Goal: Use online tool/utility: Utilize a website feature to perform a specific function

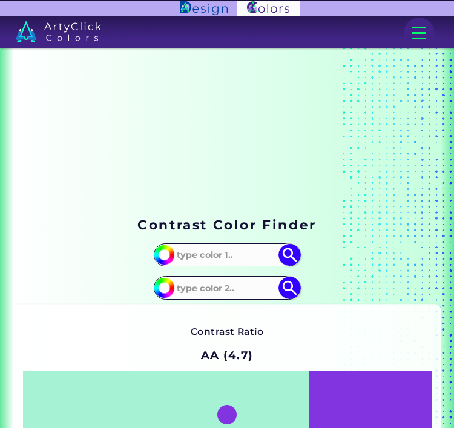
scroll to position [268, 0]
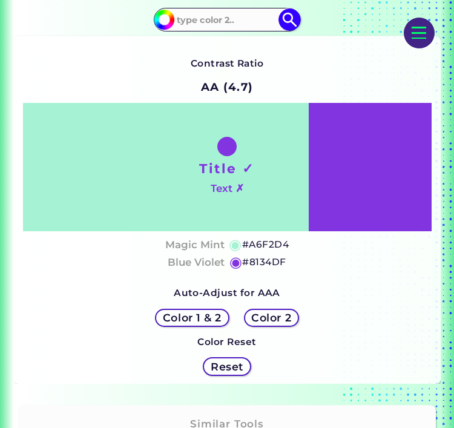
click at [201, 323] on h5 "Color 1 & 2" at bounding box center [192, 317] width 59 height 11
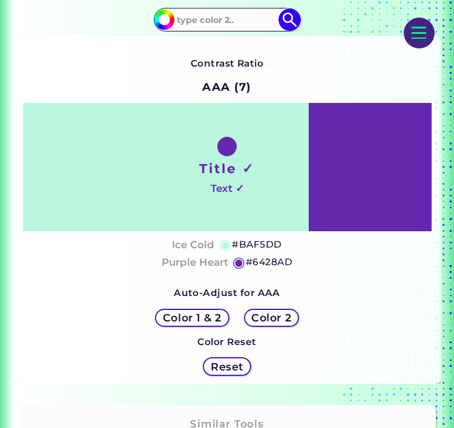
click at [196, 323] on h5 "Color 1 & 2" at bounding box center [192, 317] width 59 height 11
click at [197, 323] on h5 "Color 1 & 2" at bounding box center [192, 317] width 59 height 11
click at [204, 323] on h5 "Color 1 & 2" at bounding box center [192, 317] width 59 height 11
click at [277, 323] on h5 "Color 2" at bounding box center [271, 317] width 40 height 11
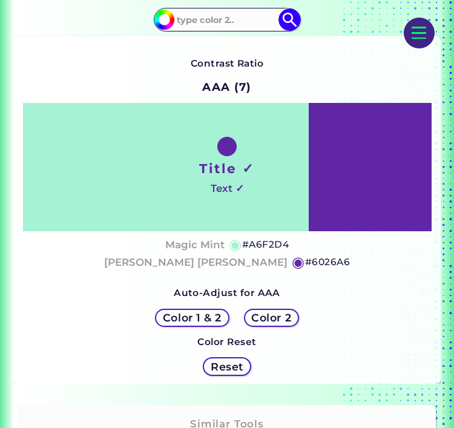
click at [282, 322] on h5 "Color 2" at bounding box center [271, 317] width 40 height 11
click at [283, 323] on h5 "Color 2" at bounding box center [271, 317] width 40 height 11
click at [286, 319] on div "Color 1 & 2 Color 2" at bounding box center [227, 318] width 159 height 33
click at [204, 323] on h5 "Color 1 & 2" at bounding box center [192, 317] width 59 height 11
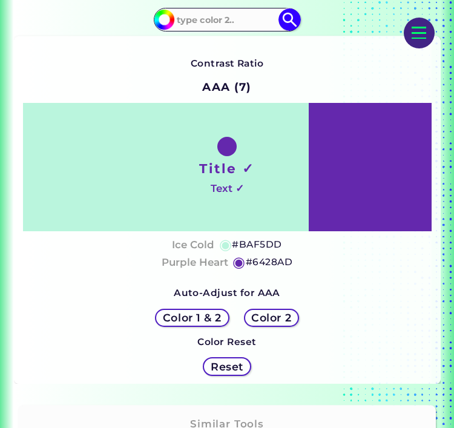
click at [285, 323] on h5 "Color 2" at bounding box center [271, 317] width 40 height 11
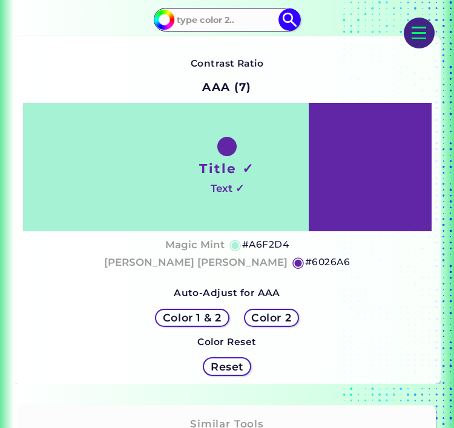
click at [219, 323] on h5 "Color 1 & 2" at bounding box center [192, 317] width 59 height 11
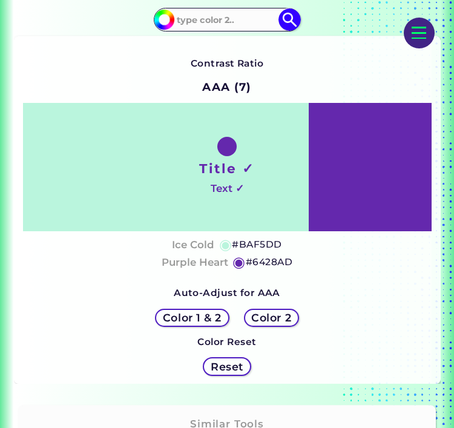
click at [277, 323] on h5 "Color 2" at bounding box center [271, 317] width 40 height 11
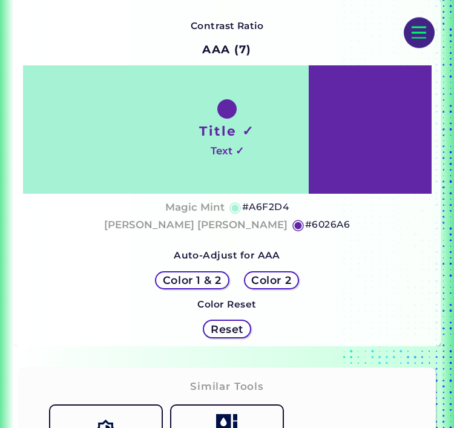
click at [233, 335] on h5 "Reset" at bounding box center [227, 330] width 33 height 11
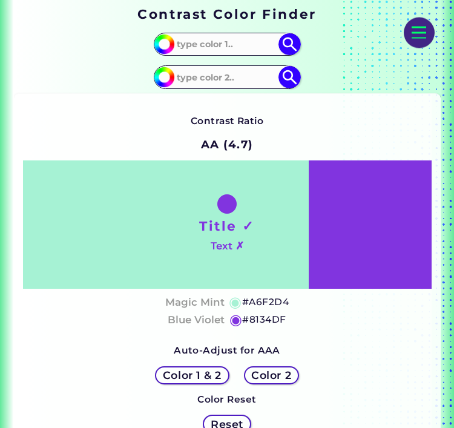
scroll to position [207, 0]
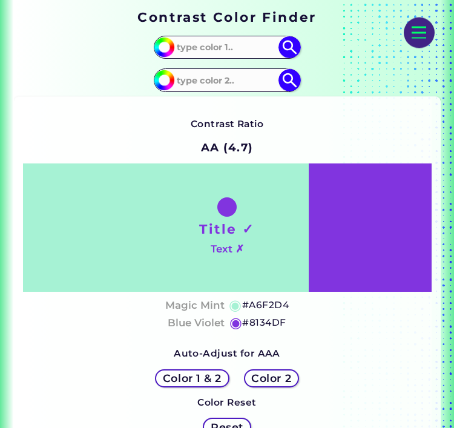
click at [279, 385] on h5 "Color 2" at bounding box center [271, 379] width 40 height 11
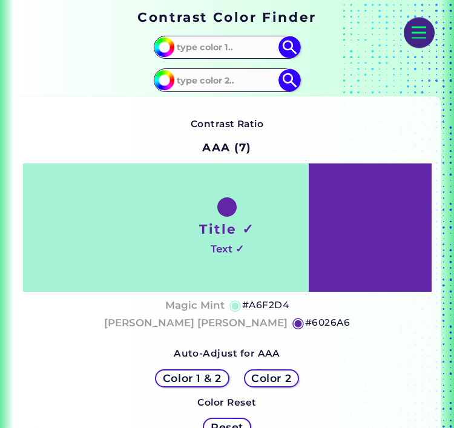
scroll to position [208, 0]
click at [285, 384] on h5 "Color 2" at bounding box center [271, 378] width 40 height 11
click at [292, 382] on div "Color 2" at bounding box center [271, 378] width 55 height 18
click at [297, 380] on div "Color 1 & 2 Color 2" at bounding box center [227, 378] width 159 height 33
click at [210, 384] on h5 "Color 1 & 2" at bounding box center [192, 378] width 59 height 11
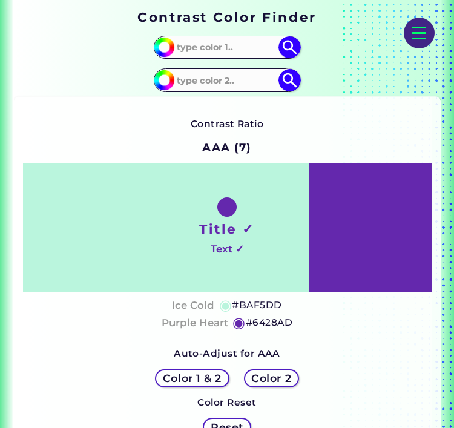
click at [288, 383] on h5 "Color 2" at bounding box center [271, 378] width 40 height 11
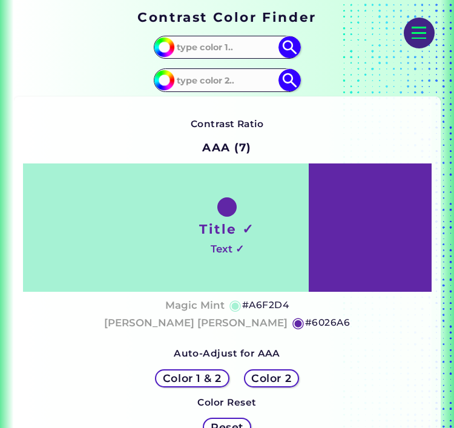
click at [364, 234] on div "Title ✓ Text ✓" at bounding box center [227, 228] width 409 height 128
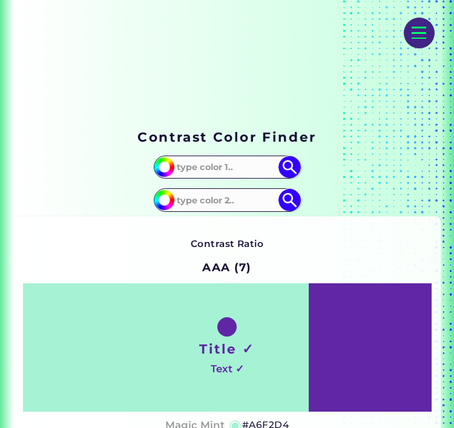
scroll to position [64, 0]
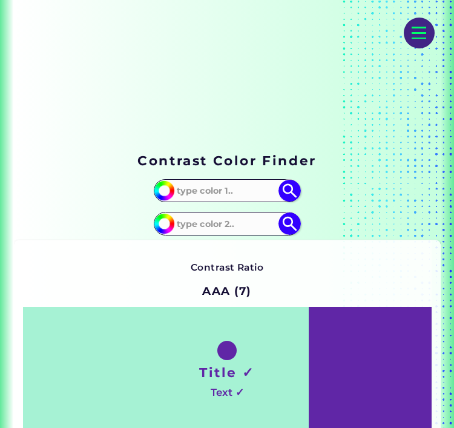
click at [229, 194] on input at bounding box center [227, 190] width 109 height 20
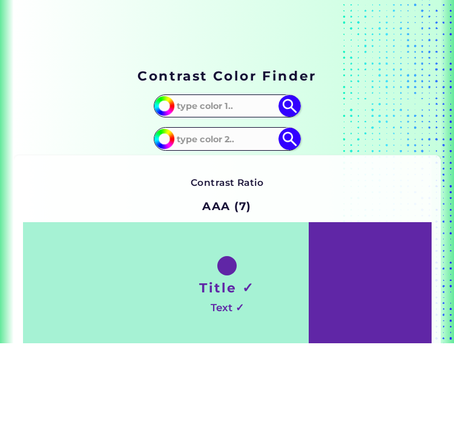
click at [160, 180] on input "#a6f2d4" at bounding box center [162, 189] width 19 height 19
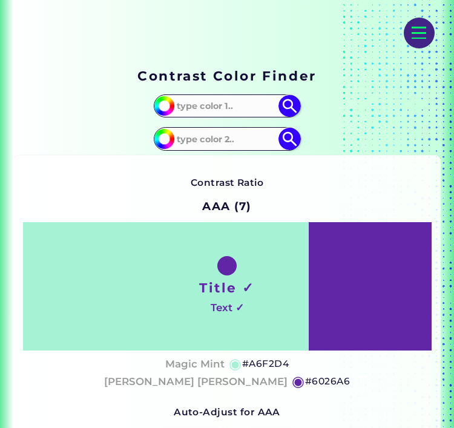
type input "#eaf28f"
type input "#EAF28F"
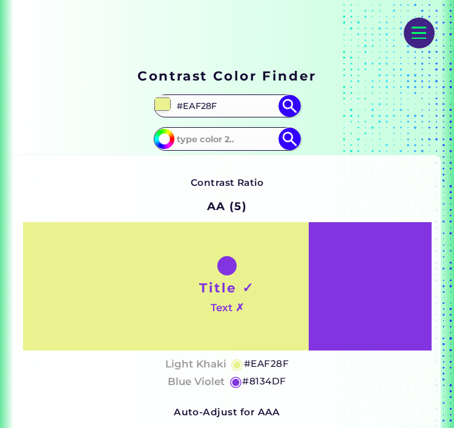
type input "#da5100"
type input "#DA5100"
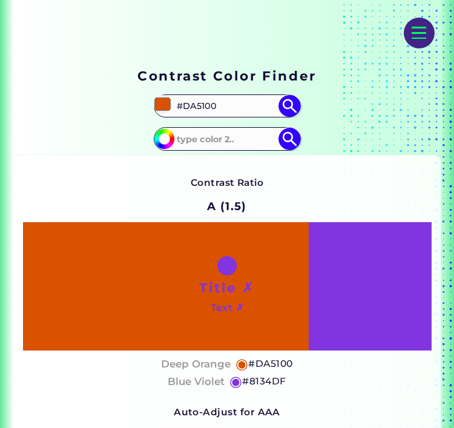
type input "#c3d117"
type input "#C3D117"
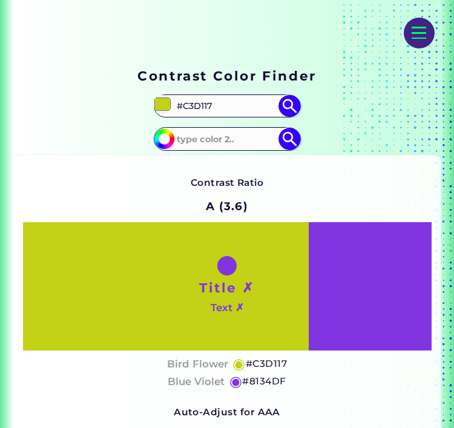
type input "#669d34"
type input "#669D34"
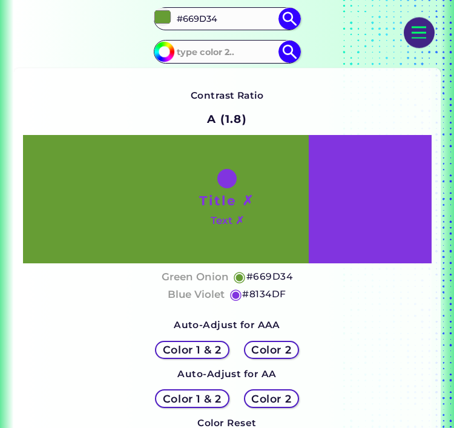
scroll to position [239, 0]
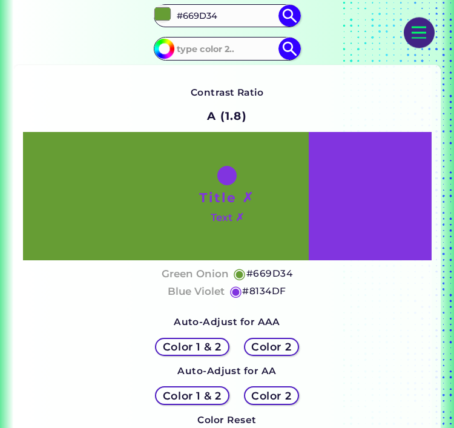
click at [218, 353] on h5 "Color 1 & 2" at bounding box center [192, 347] width 59 height 11
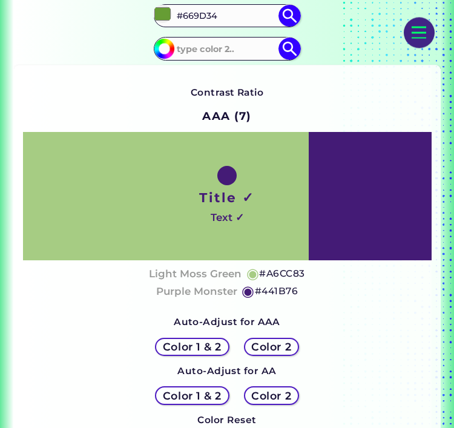
scroll to position [239, 0]
click at [282, 401] on h5 "Color 2" at bounding box center [271, 396] width 40 height 11
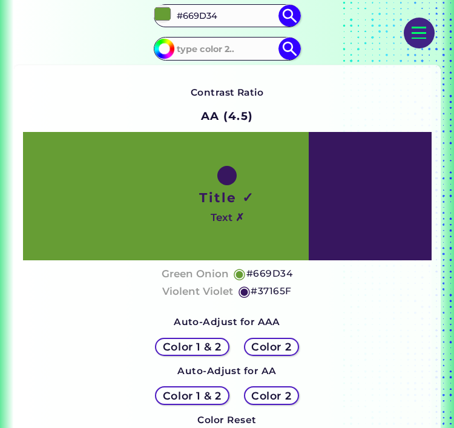
click at [285, 401] on h5 "Color 2" at bounding box center [271, 396] width 40 height 11
click at [298, 405] on div "Color 2" at bounding box center [271, 395] width 55 height 18
click at [216, 401] on h5 "Color 1 & 2" at bounding box center [192, 396] width 59 height 11
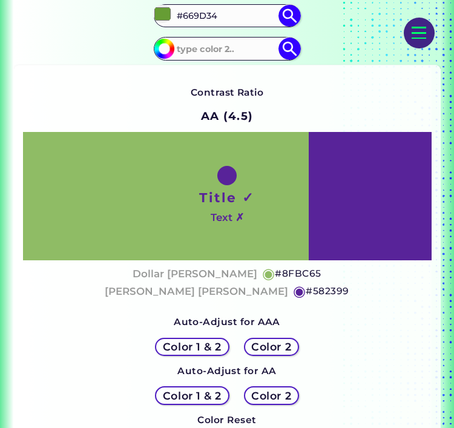
click at [220, 401] on h5 "Color 1 & 2" at bounding box center [192, 396] width 59 height 11
click at [276, 401] on h5 "Color 2" at bounding box center [271, 396] width 40 height 11
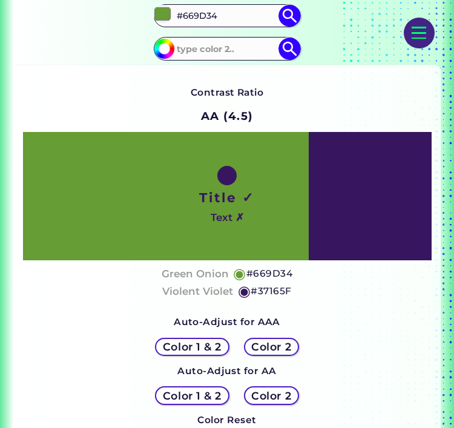
click at [276, 348] on div "Color 1 & 2 Color 2" at bounding box center [227, 347] width 159 height 33
click at [280, 352] on h5 "Color 2" at bounding box center [271, 347] width 40 height 11
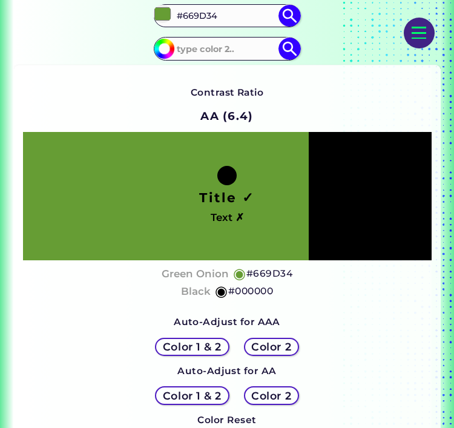
click at [286, 393] on div "Color 1 & 2 Color 2" at bounding box center [227, 395] width 159 height 33
click at [296, 403] on div "Color 2" at bounding box center [271, 395] width 55 height 18
click at [277, 401] on h5 "Color 2" at bounding box center [271, 396] width 40 height 11
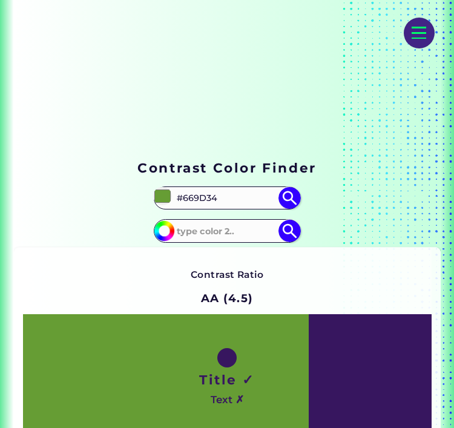
scroll to position [58, 0]
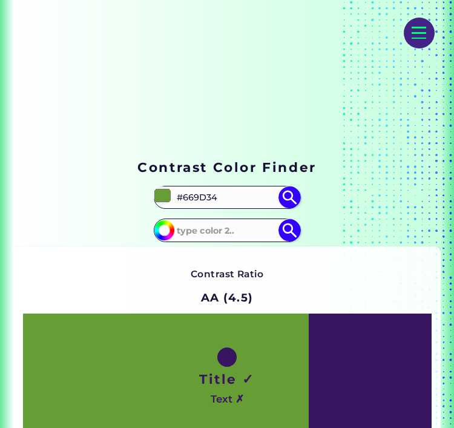
click at [262, 234] on input at bounding box center [227, 230] width 109 height 20
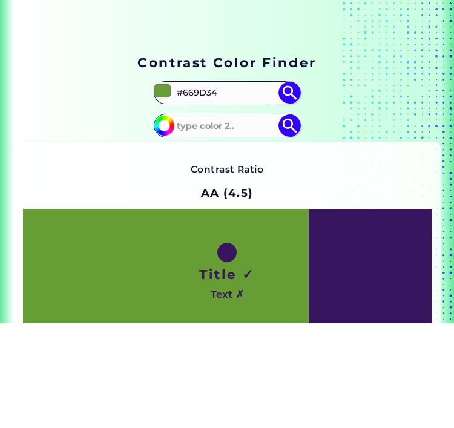
click at [369, 219] on div "#8134df" at bounding box center [227, 231] width 427 height 24
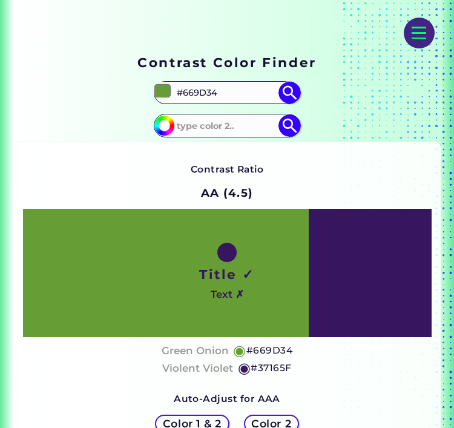
click at [268, 428] on h5 "Color 2" at bounding box center [271, 423] width 40 height 11
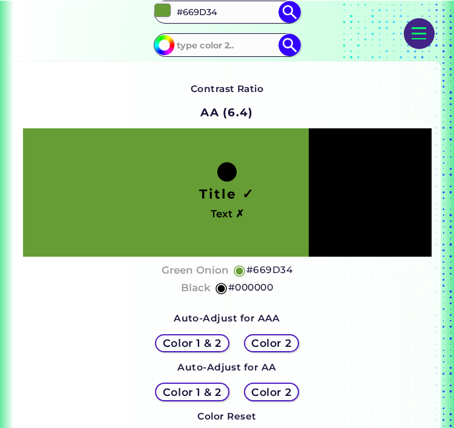
click at [289, 348] on h5 "Color 2" at bounding box center [271, 342] width 40 height 11
click at [288, 349] on h5 "Color 2" at bounding box center [271, 343] width 40 height 11
click at [290, 349] on h5 "Color 2" at bounding box center [271, 343] width 40 height 11
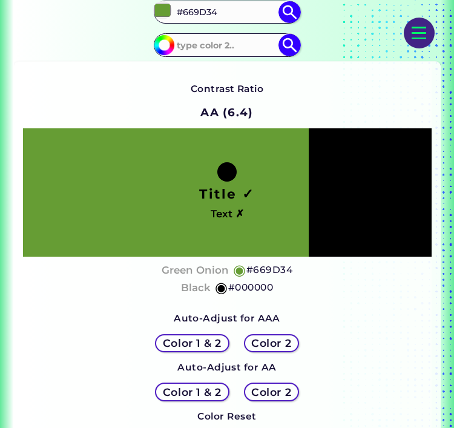
click at [288, 398] on h5 "Color 2" at bounding box center [271, 392] width 40 height 11
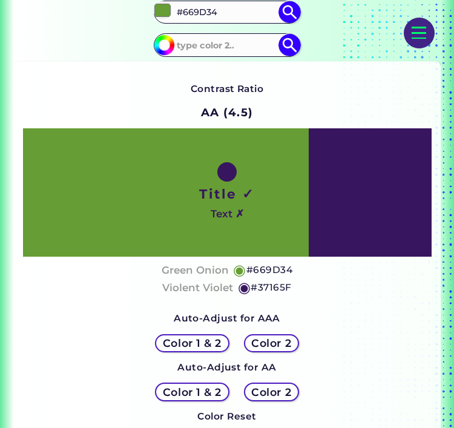
click at [289, 398] on h5 "Color 2" at bounding box center [271, 392] width 40 height 11
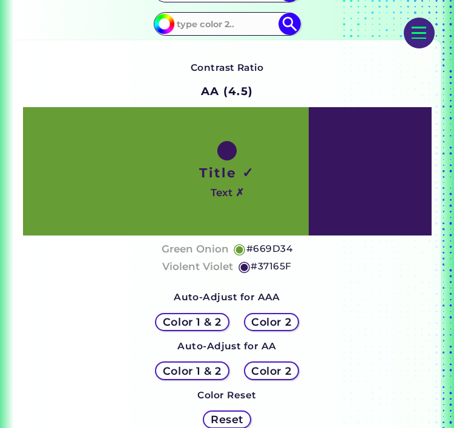
scroll to position [263, 0]
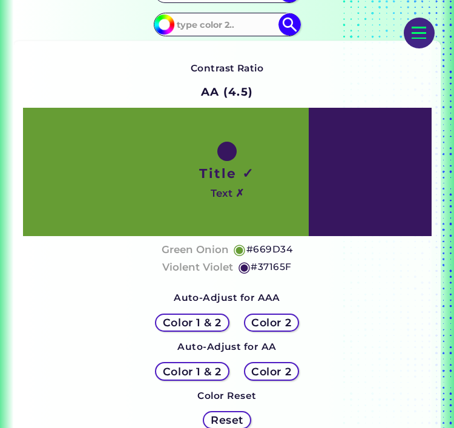
click at [280, 376] on h5 "Color 2" at bounding box center [271, 371] width 40 height 11
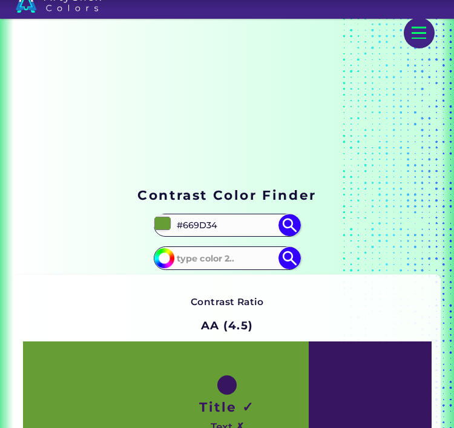
scroll to position [0, 0]
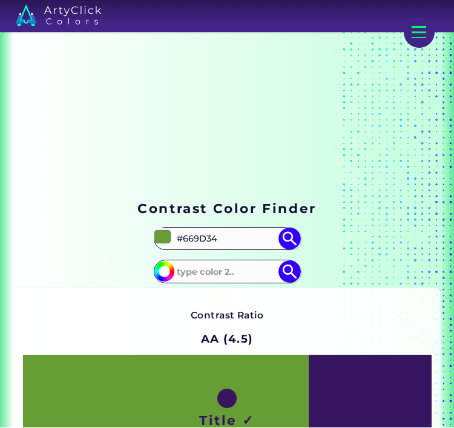
click at [433, 31] on div at bounding box center [419, 33] width 31 height 31
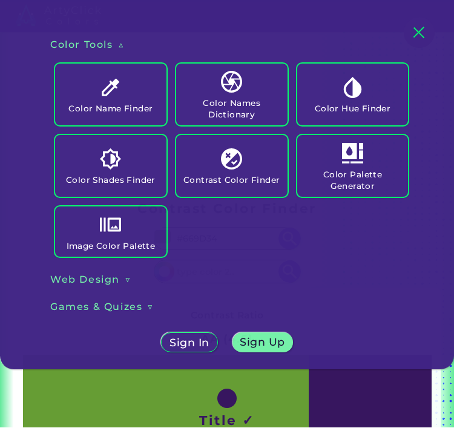
scroll to position [16, 0]
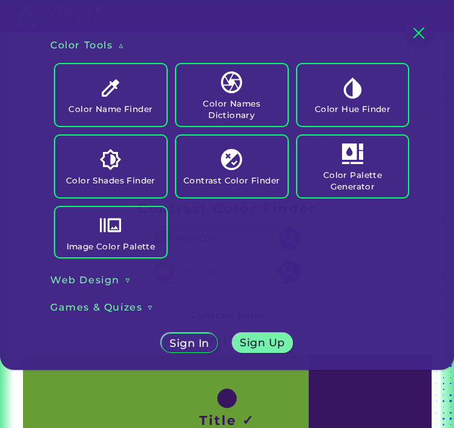
click at [156, 168] on link "Color Shades Finder" at bounding box center [110, 166] width 121 height 71
